Goal: Information Seeking & Learning: Learn about a topic

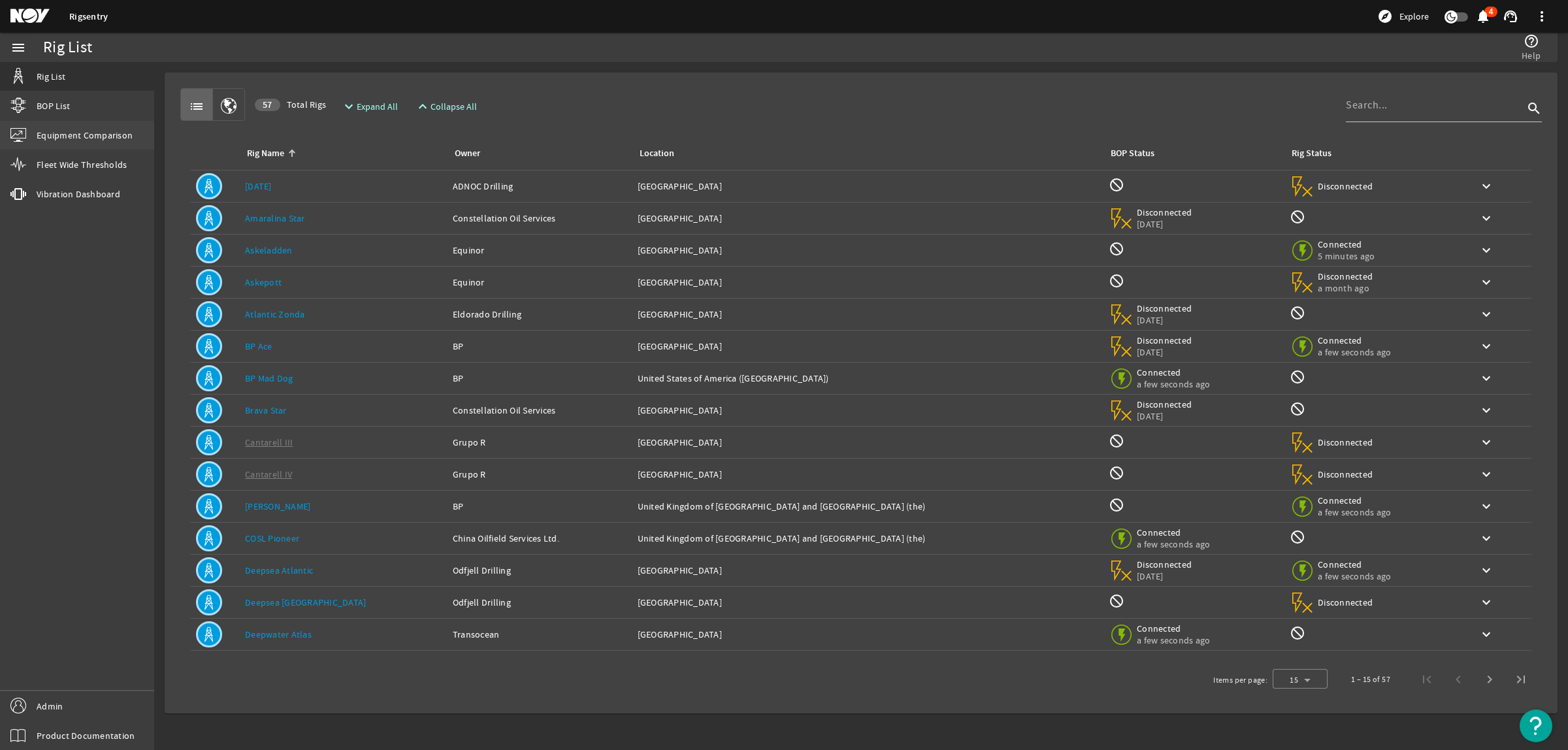
click at [66, 147] on link "Equipment Comparison" at bounding box center [77, 135] width 154 height 29
click at [64, 158] on span "Fleet Wide Thresholds" at bounding box center [81, 164] width 90 height 13
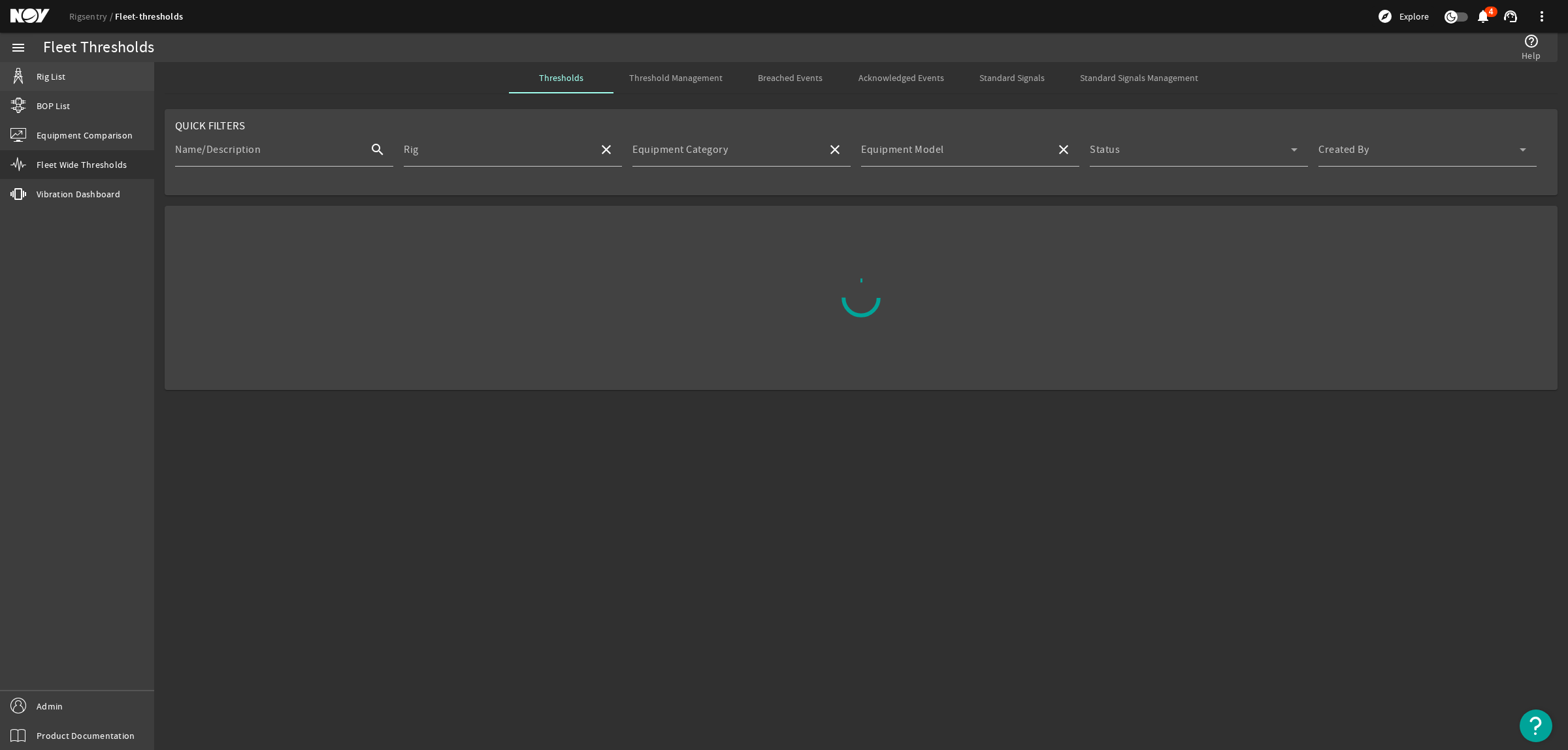
click at [63, 74] on span "Rig List" at bounding box center [51, 76] width 29 height 13
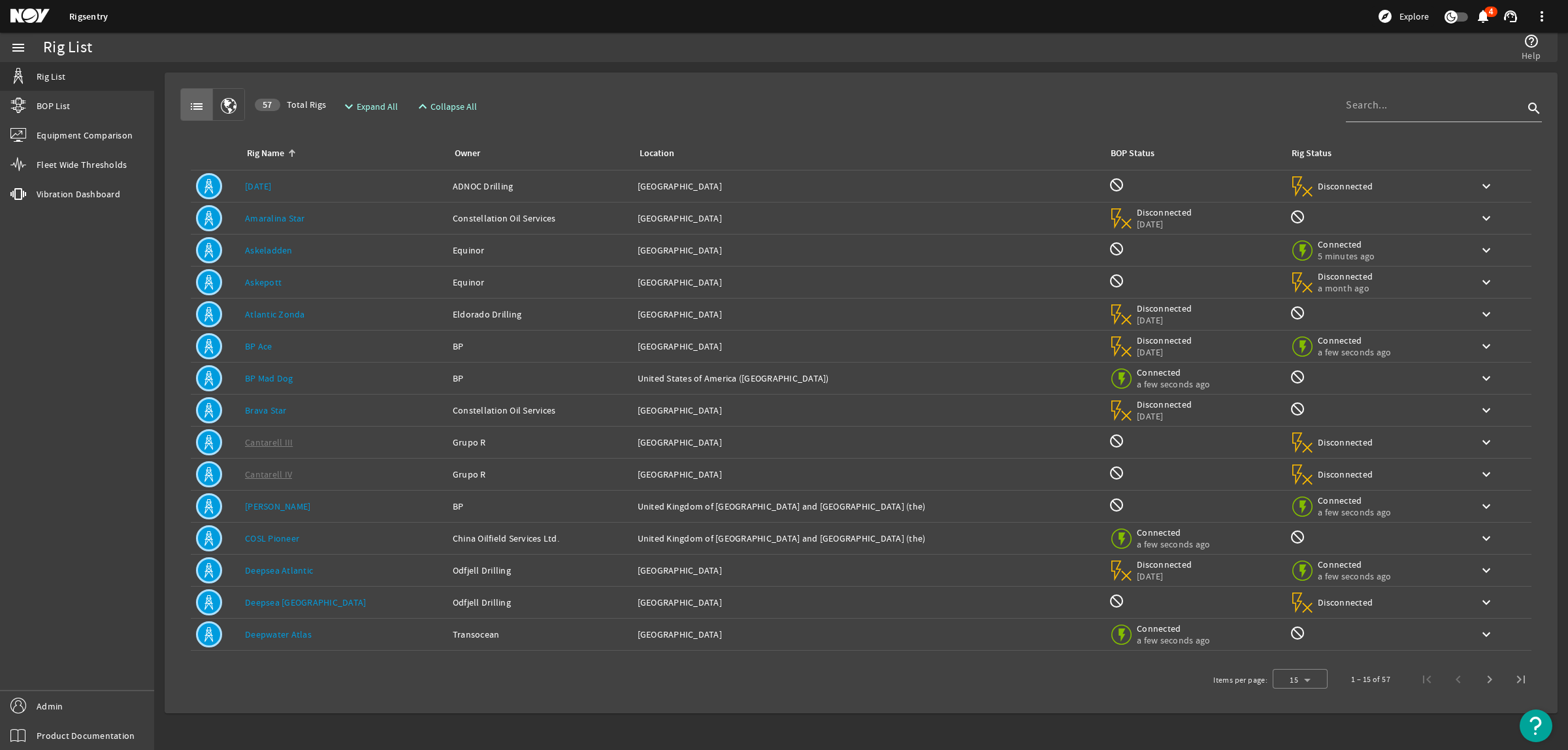
click at [291, 605] on link "Deepsea [GEOGRAPHIC_DATA]" at bounding box center [305, 602] width 121 height 11
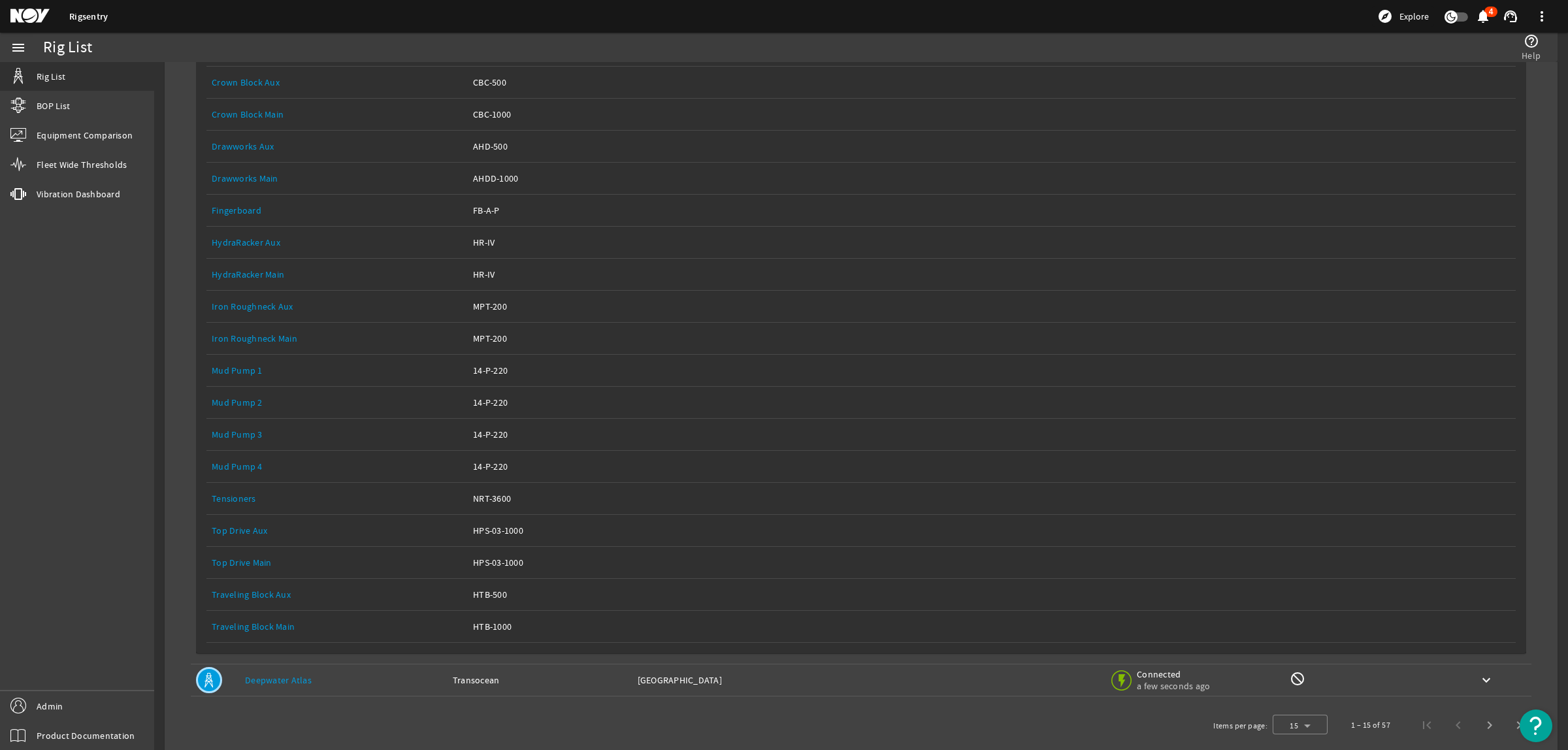
scroll to position [639, 0]
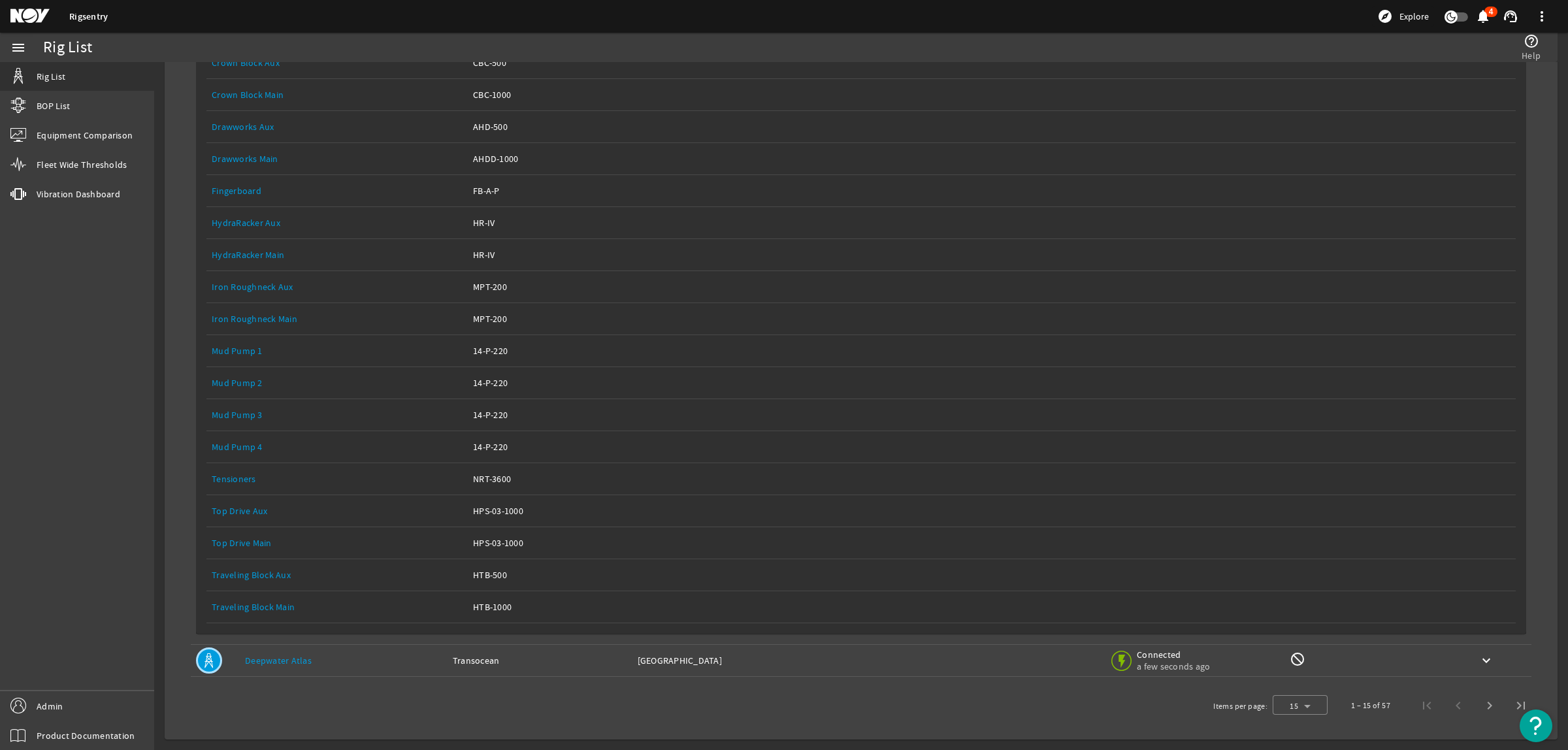
click at [243, 543] on link "Top Drive Main" at bounding box center [241, 543] width 60 height 11
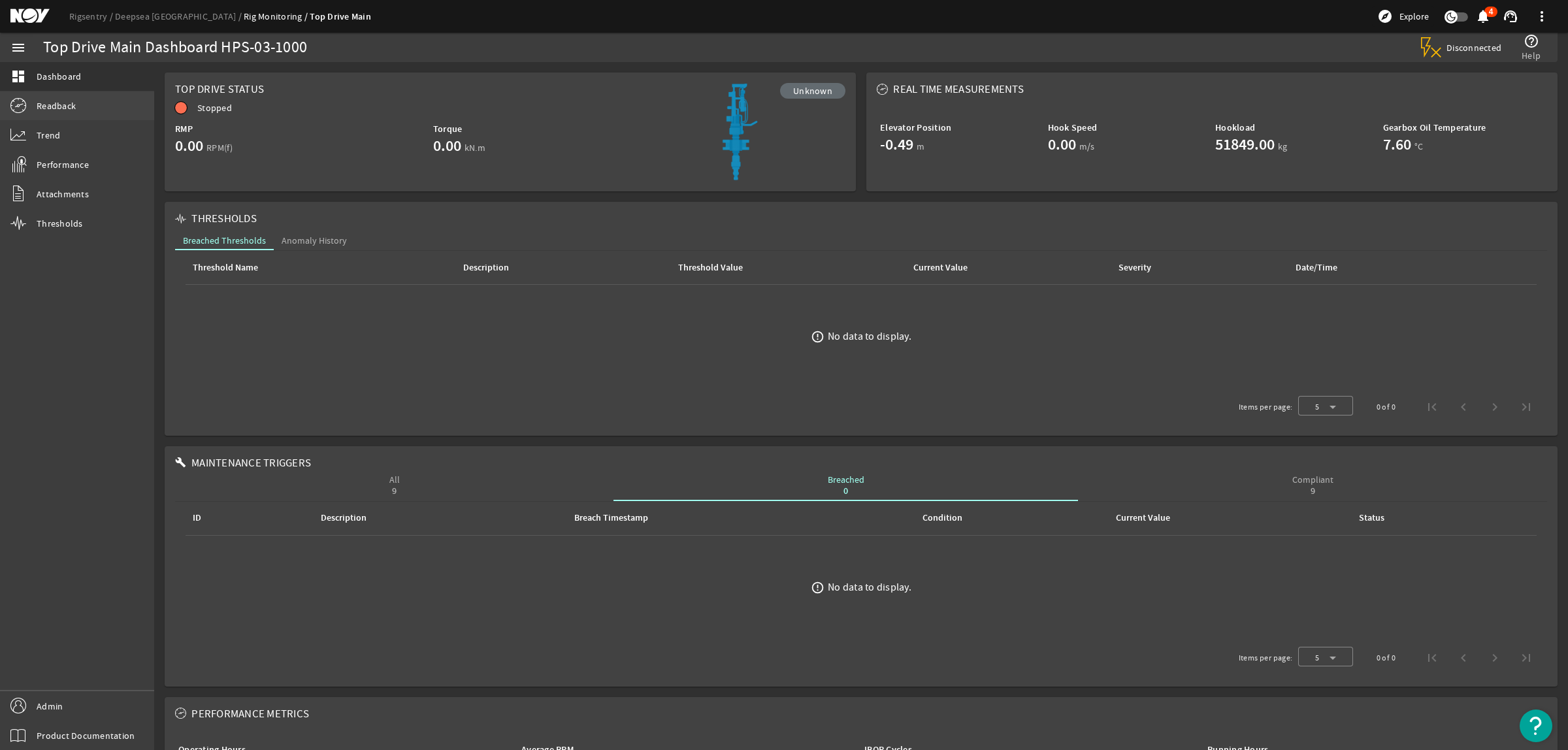
click at [56, 108] on span "Readback" at bounding box center [56, 105] width 39 height 13
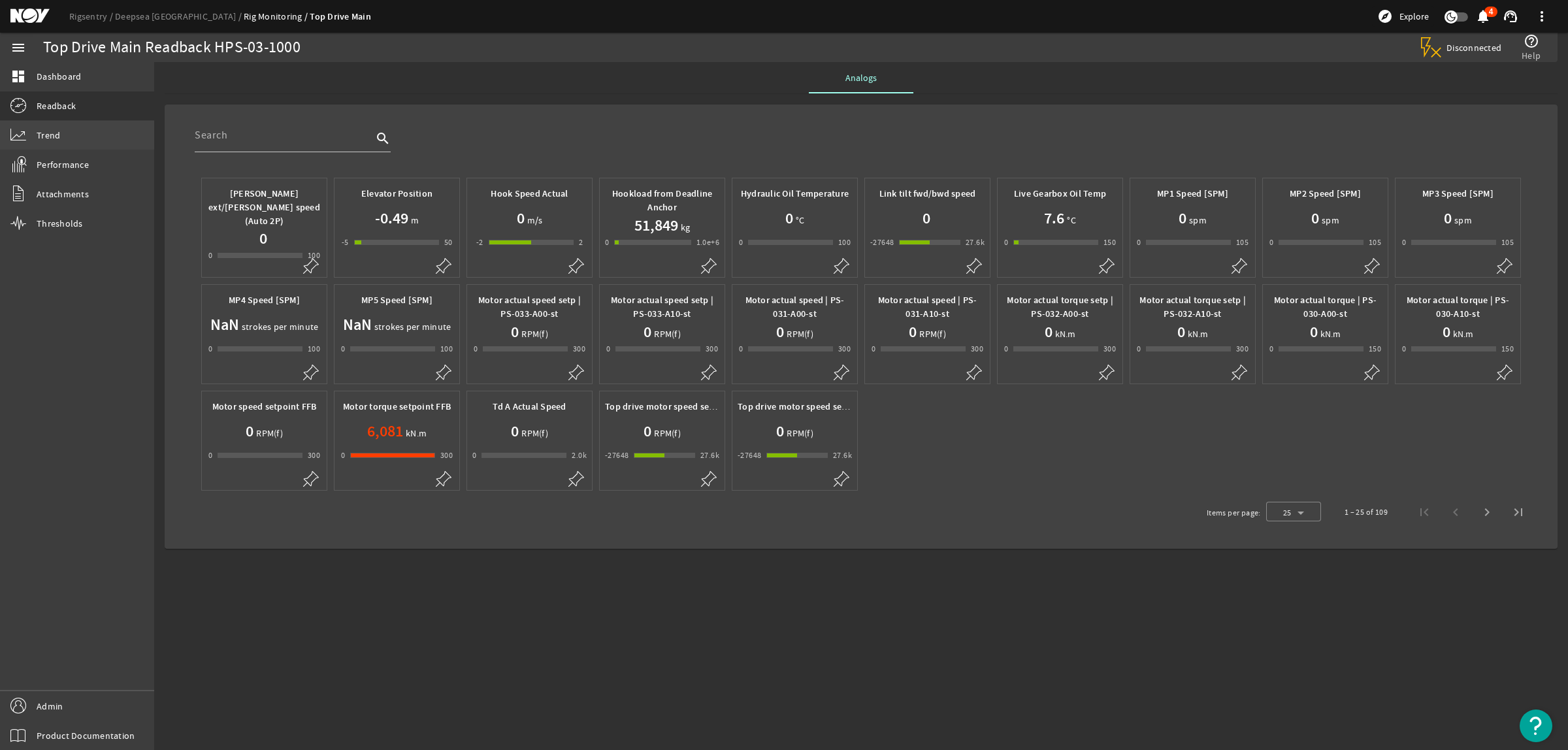
click at [69, 134] on link "Trend" at bounding box center [77, 135] width 154 height 29
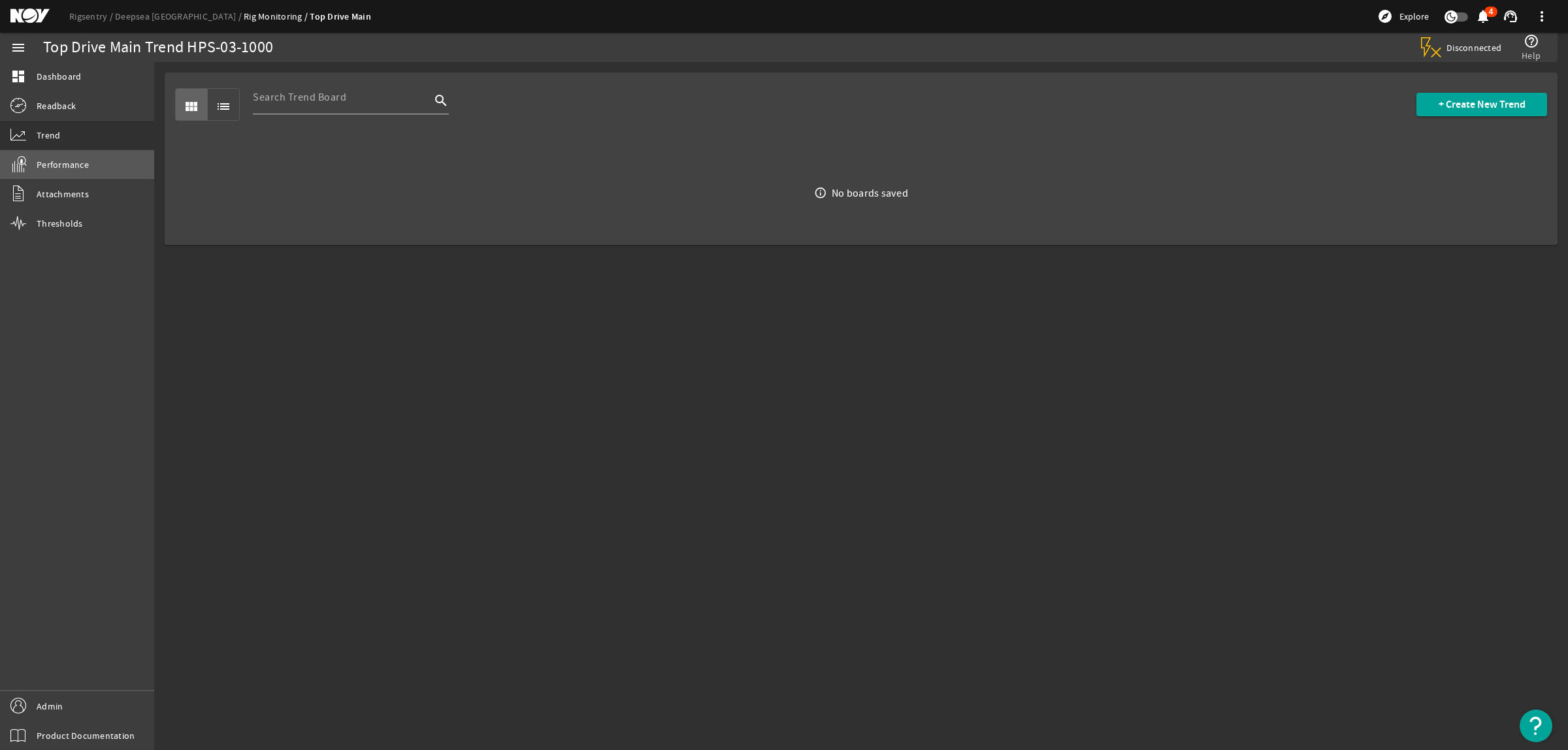
click at [83, 164] on span "Performance" at bounding box center [62, 164] width 52 height 13
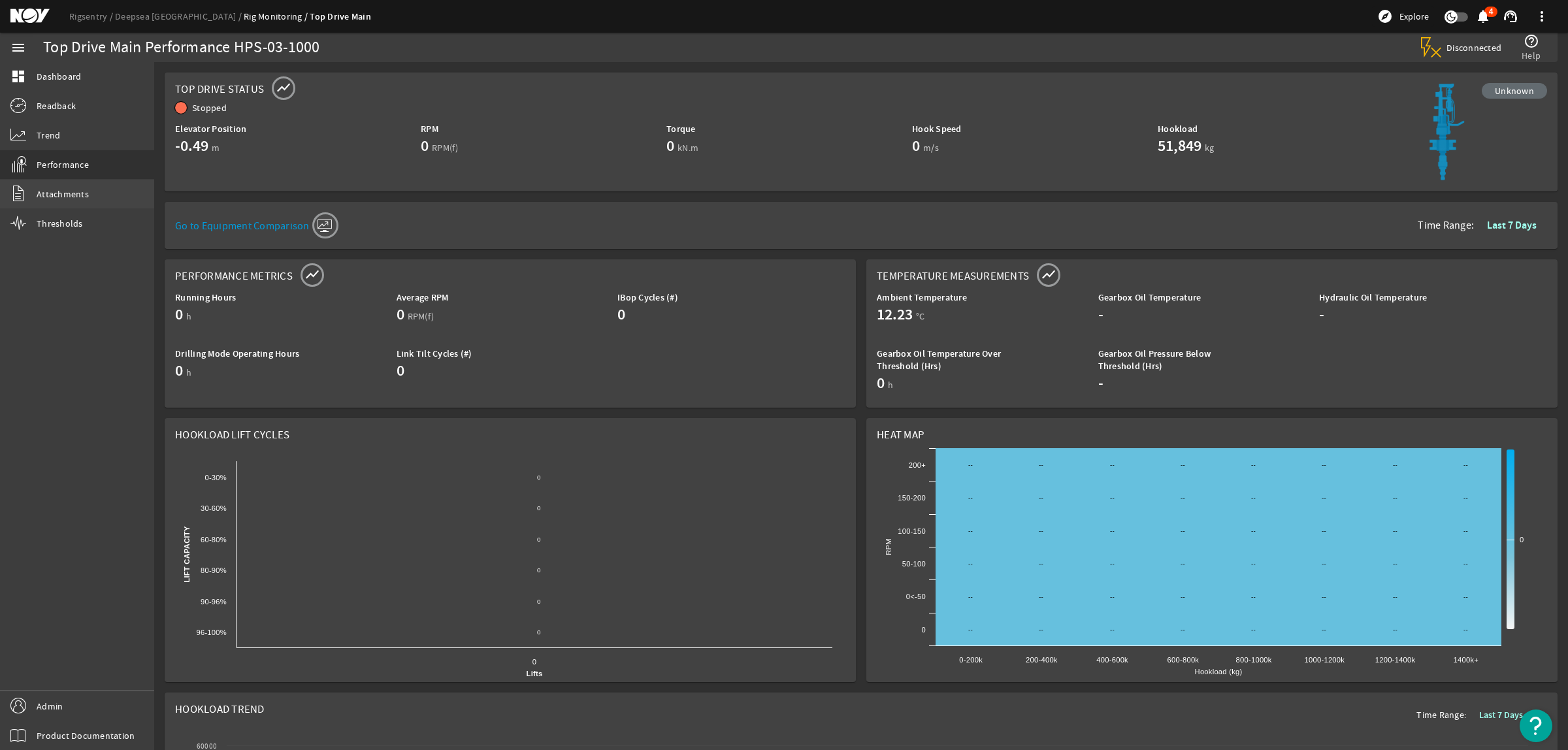
click at [93, 190] on link "Attachments" at bounding box center [77, 194] width 154 height 29
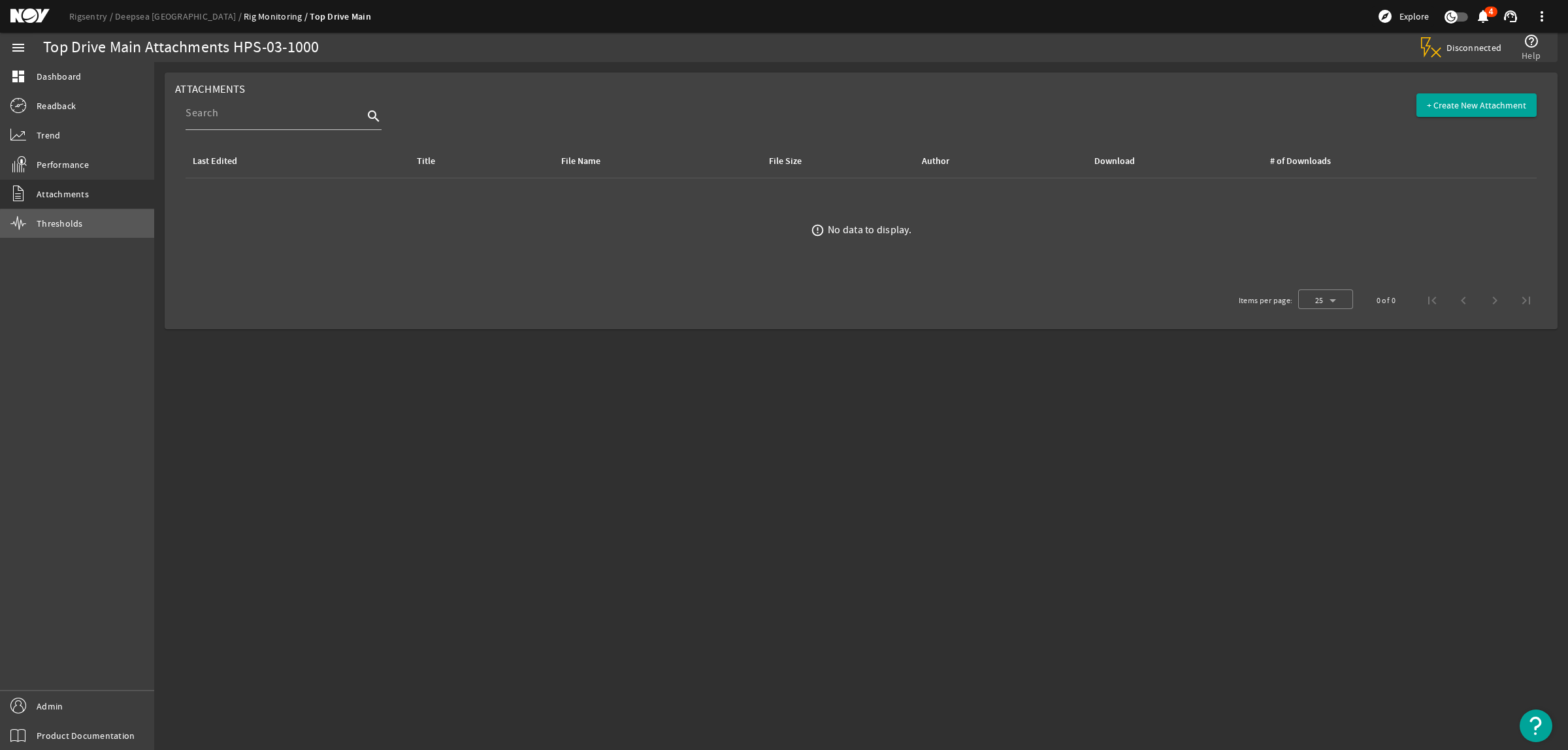
click at [77, 227] on span "Thresholds" at bounding box center [59, 223] width 47 height 13
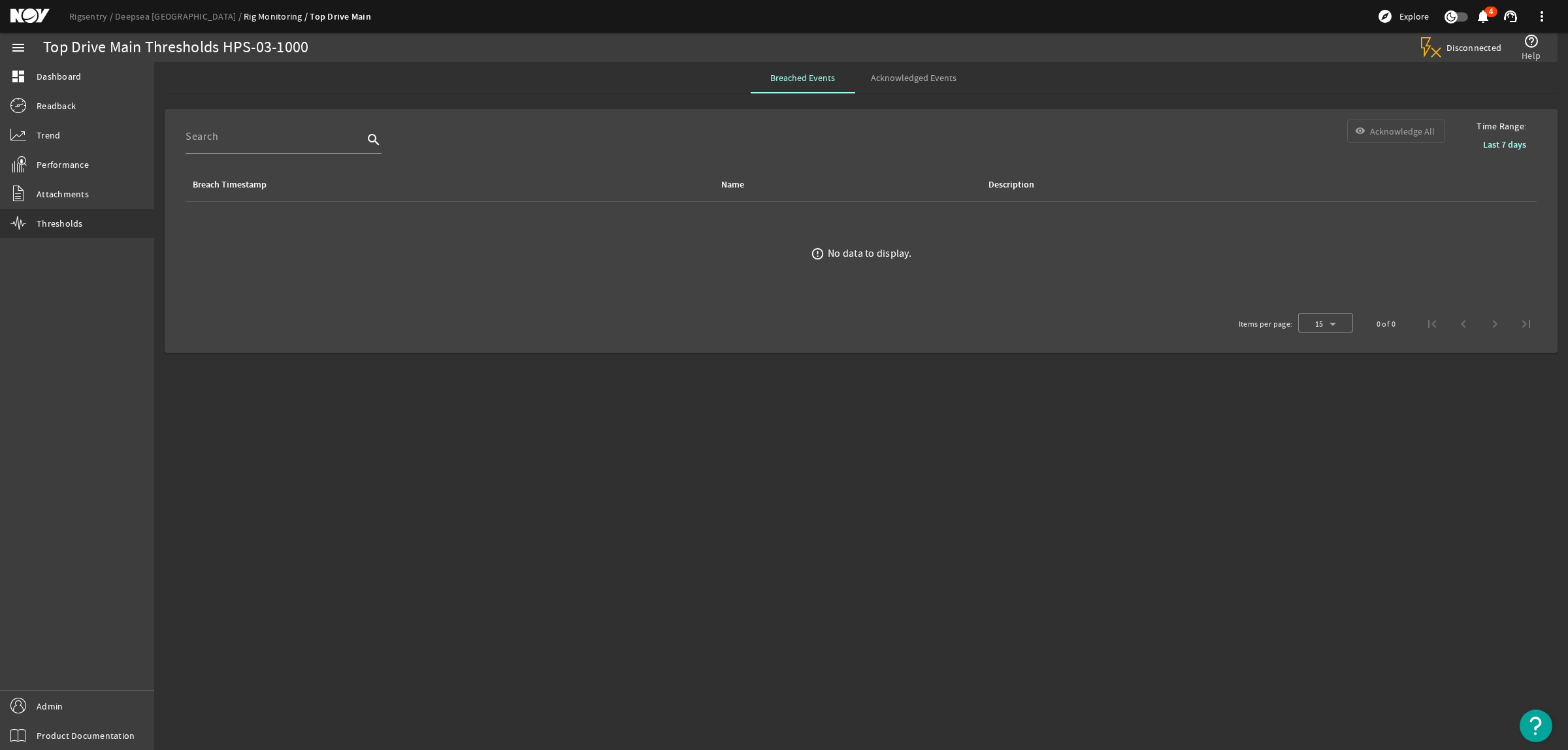
click at [897, 73] on span "Acknowledged Events" at bounding box center [913, 78] width 86 height 9
click at [11, 49] on mat-icon "menu" at bounding box center [18, 47] width 16 height 16
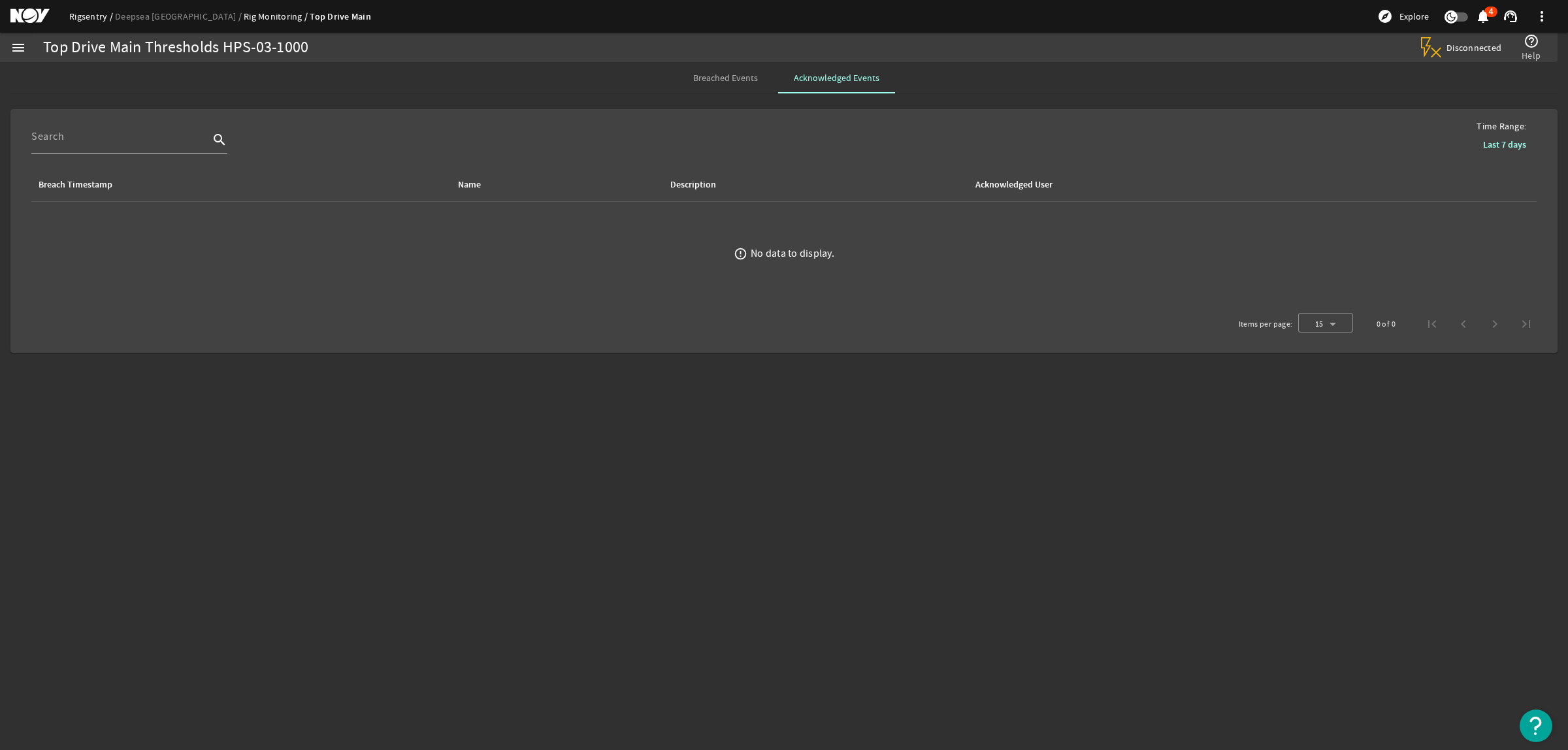
click at [95, 14] on link "Rigsentry" at bounding box center [92, 16] width 46 height 11
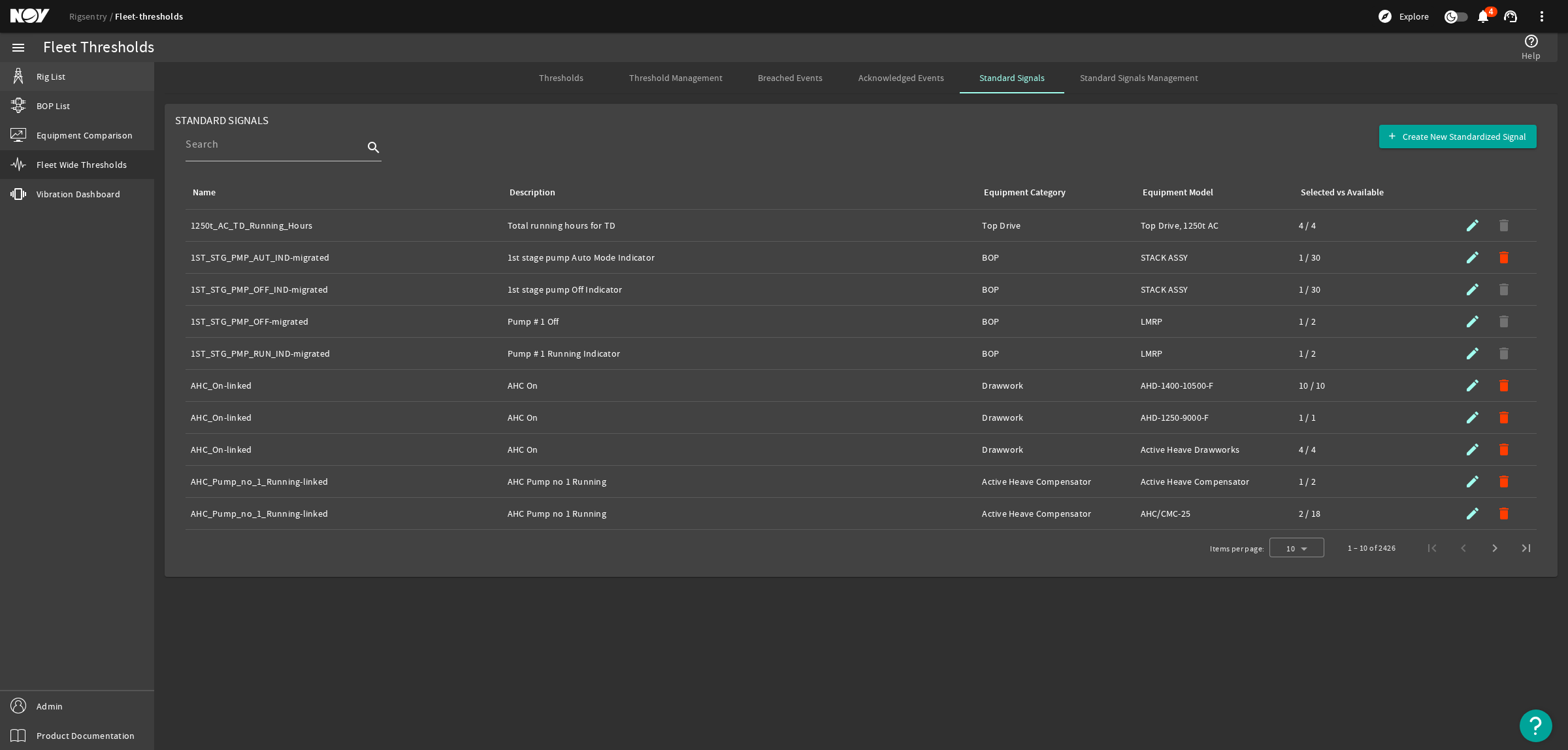
click at [59, 75] on span "Rig List" at bounding box center [51, 76] width 29 height 13
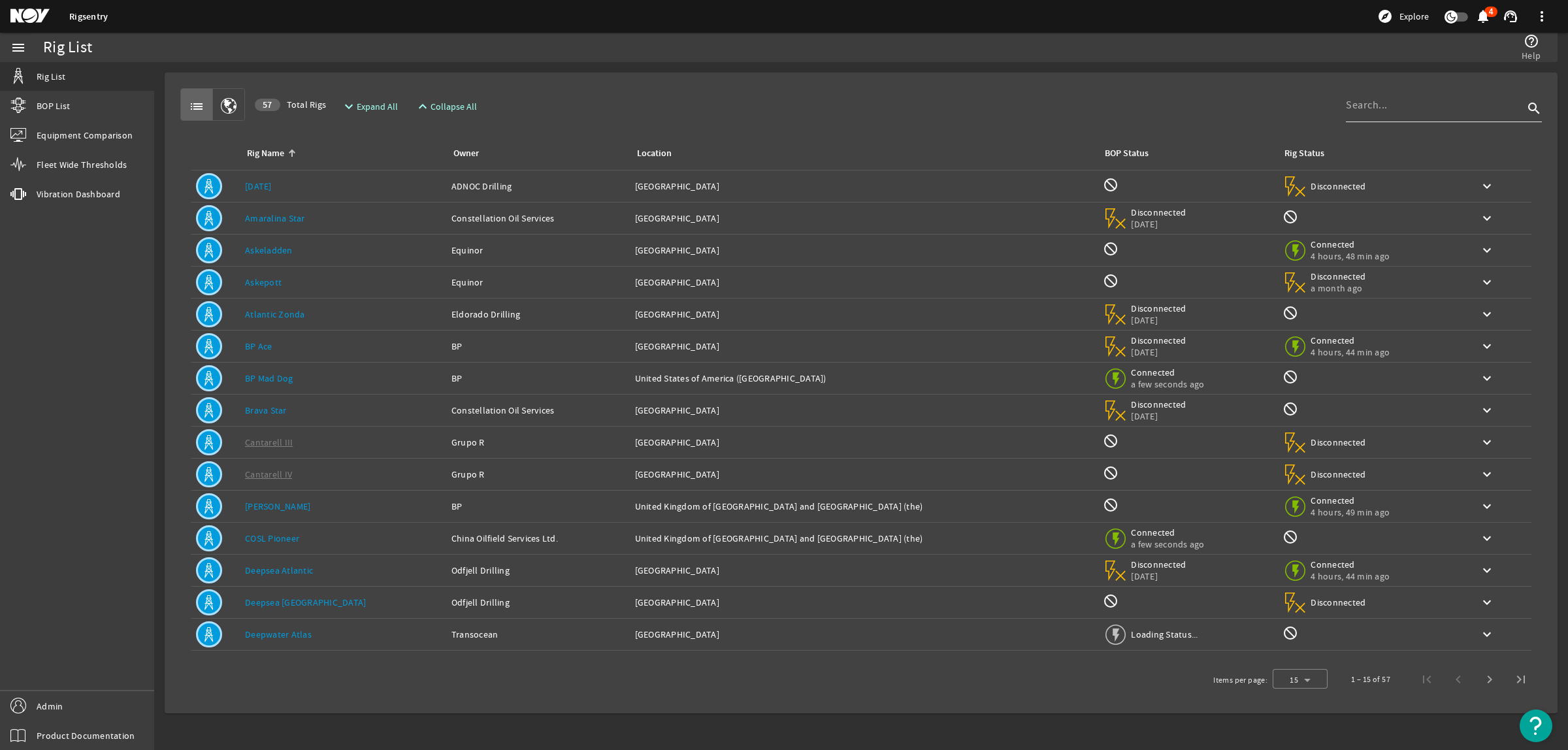
click at [1434, 105] on input at bounding box center [1434, 105] width 178 height 16
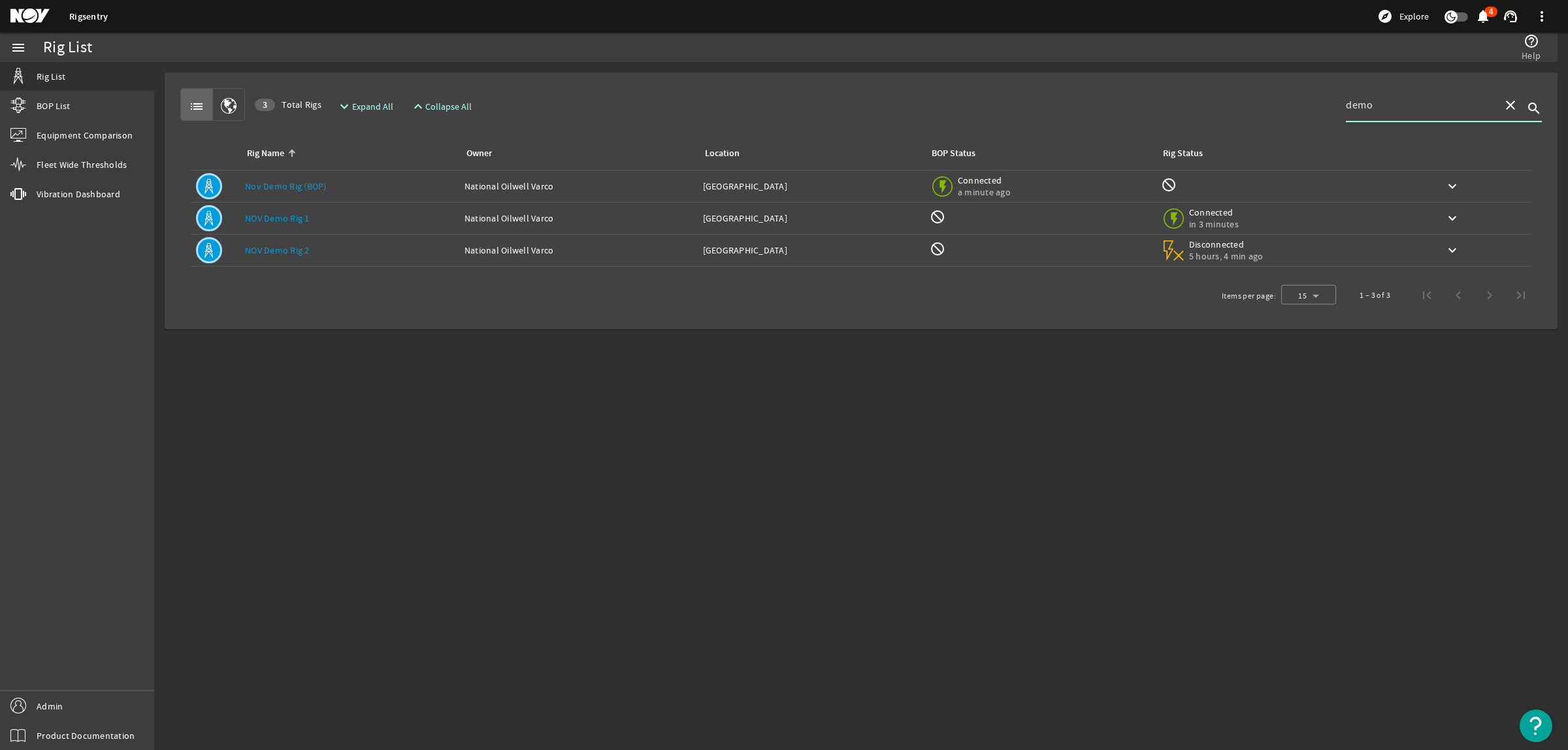
type input "demo"
click at [297, 214] on link "NOV Demo Rig 1" at bounding box center [278, 218] width 65 height 11
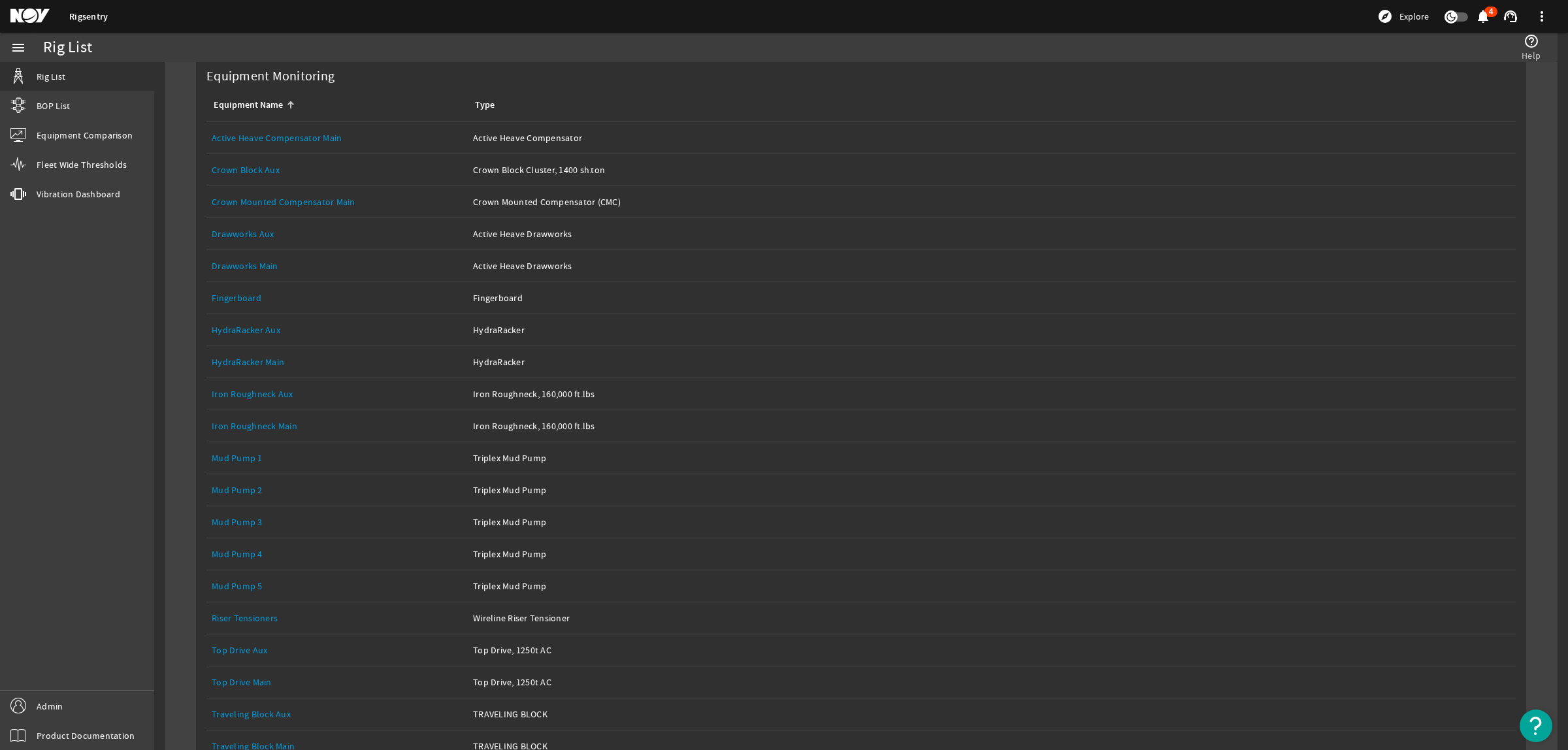
scroll to position [318, 0]
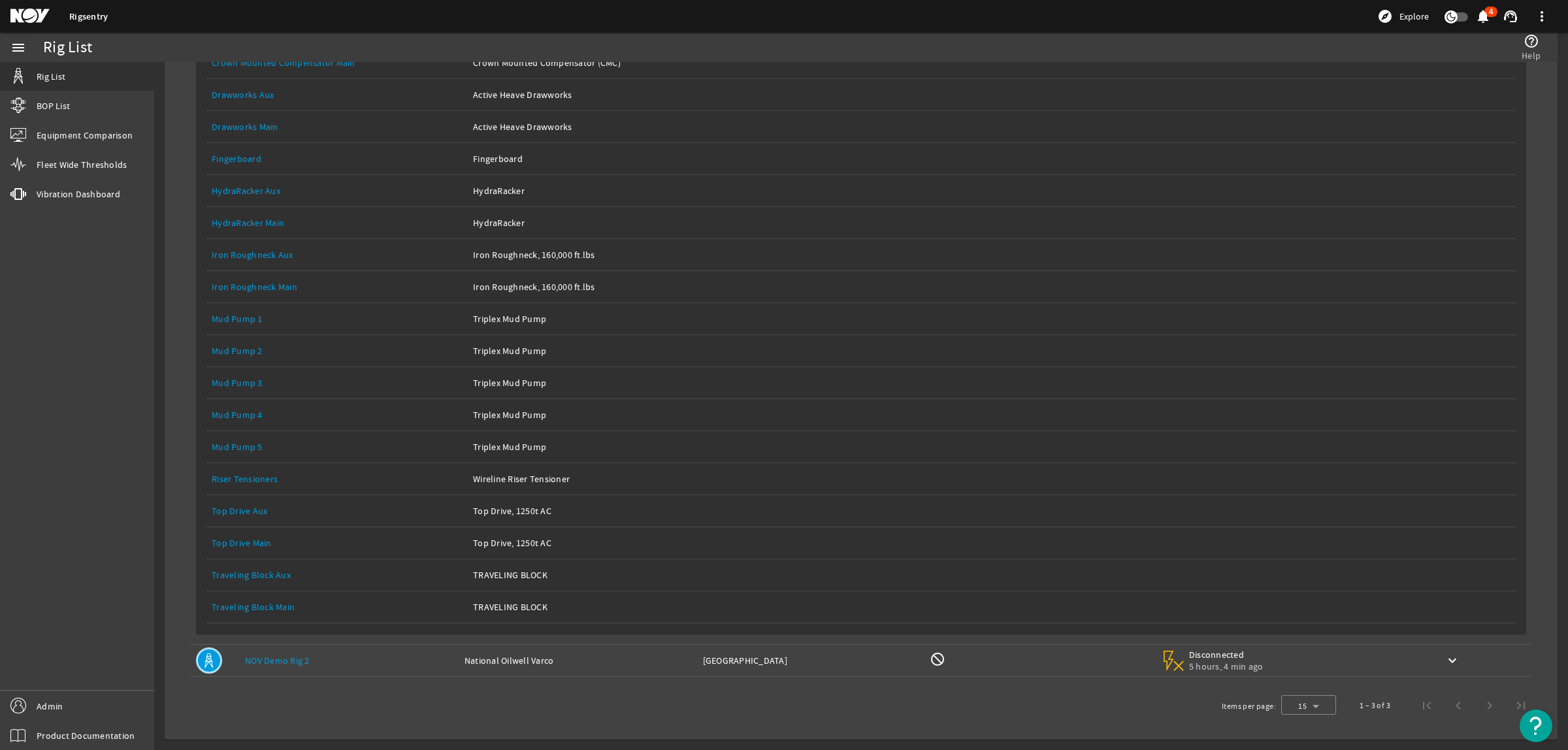
click at [248, 318] on link "Mud Pump 1" at bounding box center [236, 318] width 51 height 11
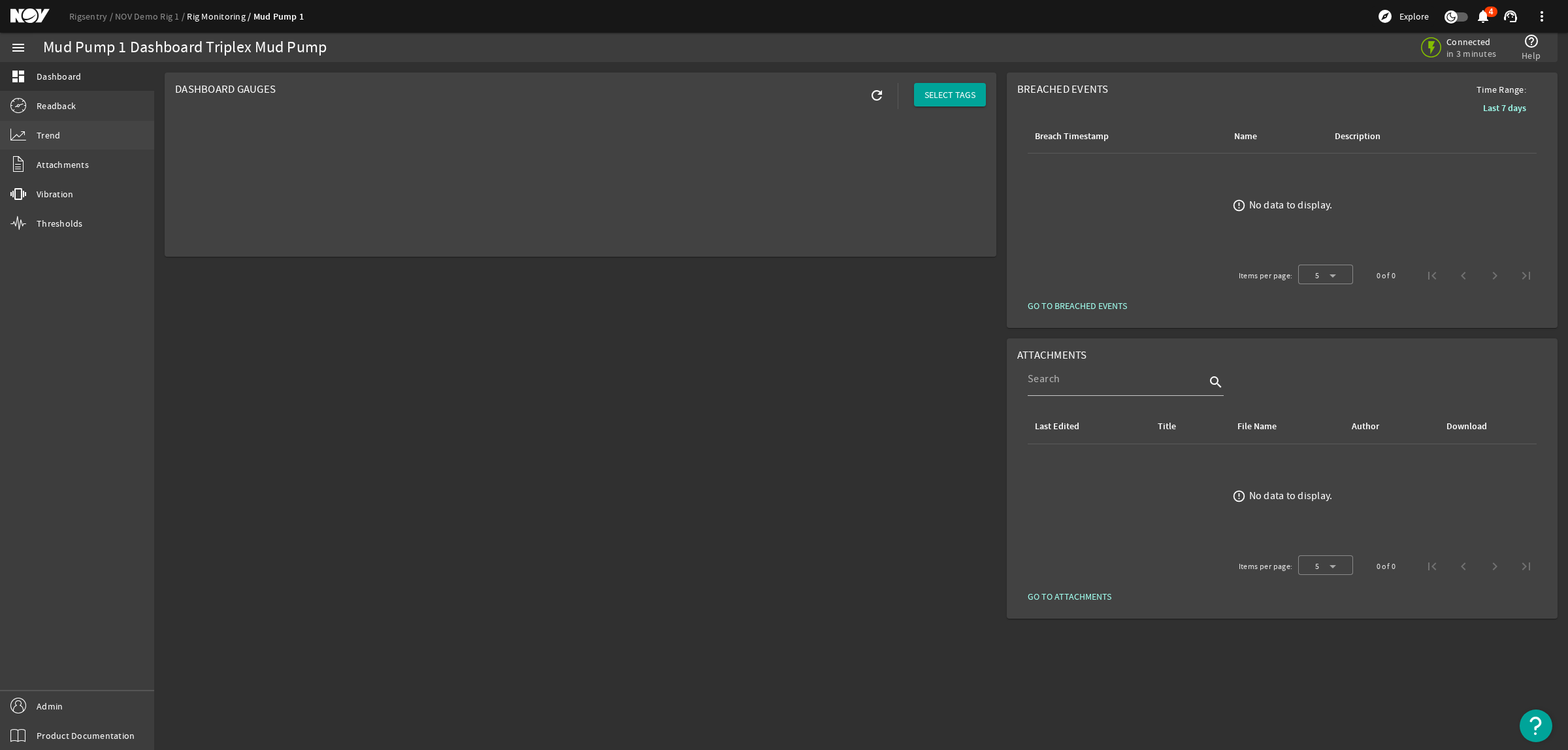
click at [56, 131] on span "Trend" at bounding box center [48, 134] width 24 height 13
